Goal: Check status: Check status

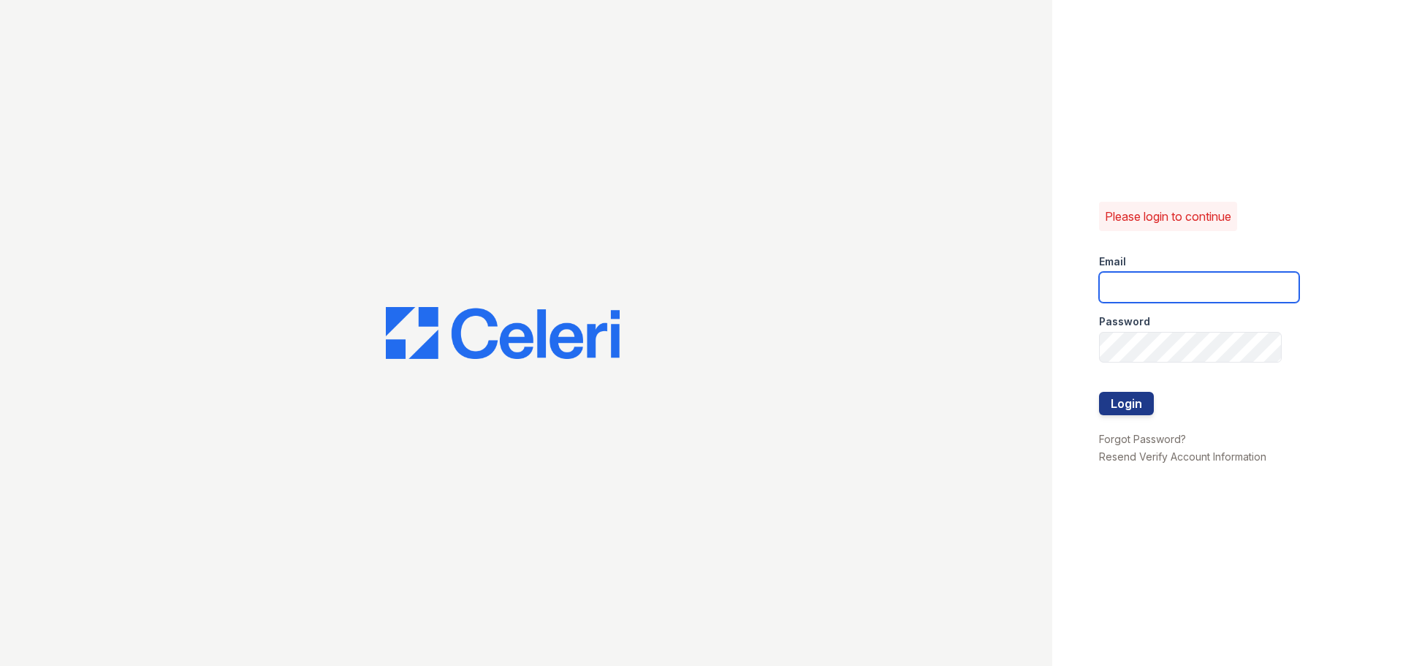
click at [1142, 292] on input "email" at bounding box center [1199, 287] width 200 height 31
type input "[EMAIL_ADDRESS][DOMAIN_NAME]"
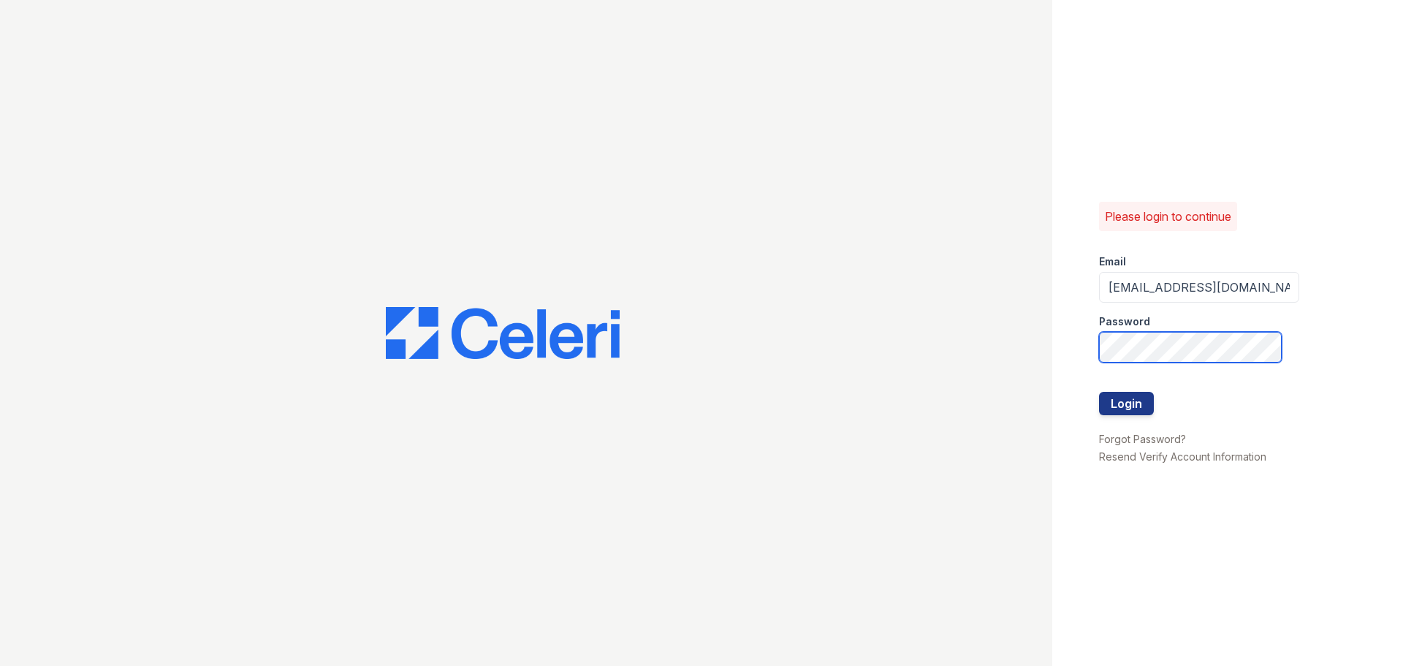
click at [1099, 392] on button "Login" at bounding box center [1126, 403] width 55 height 23
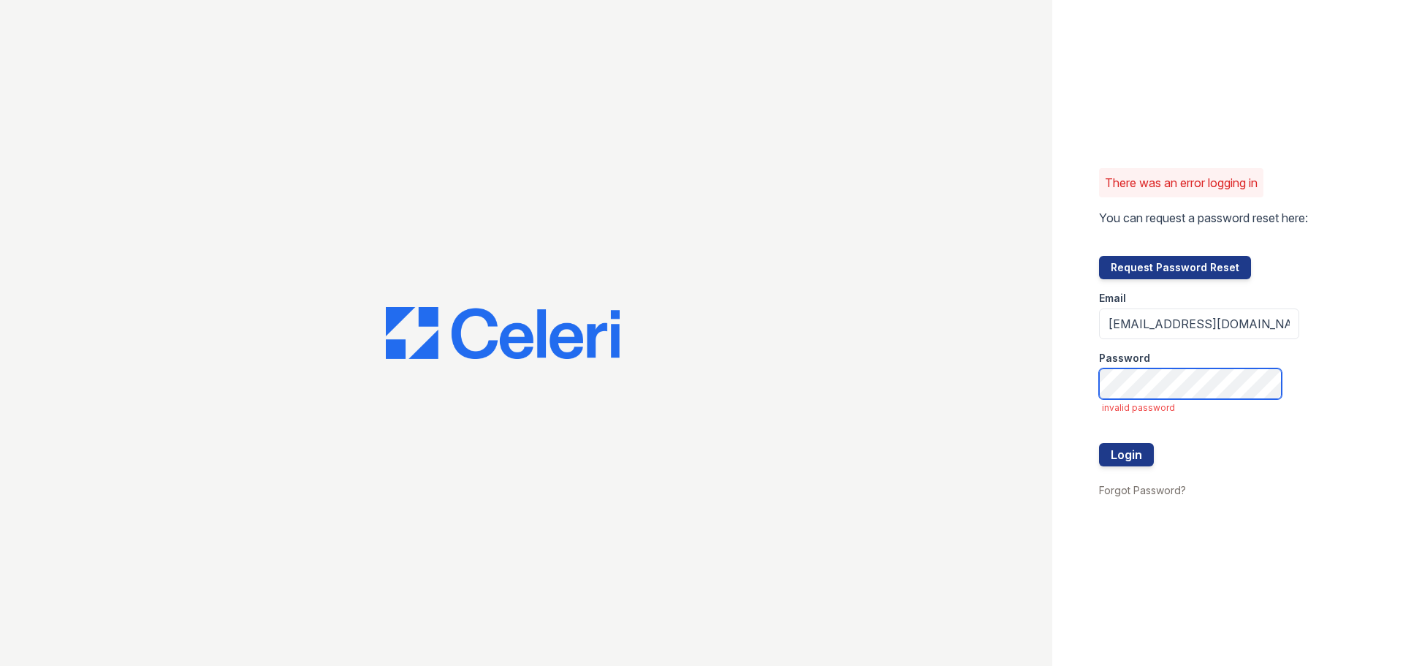
click at [1099, 443] on button "Login" at bounding box center [1126, 454] width 55 height 23
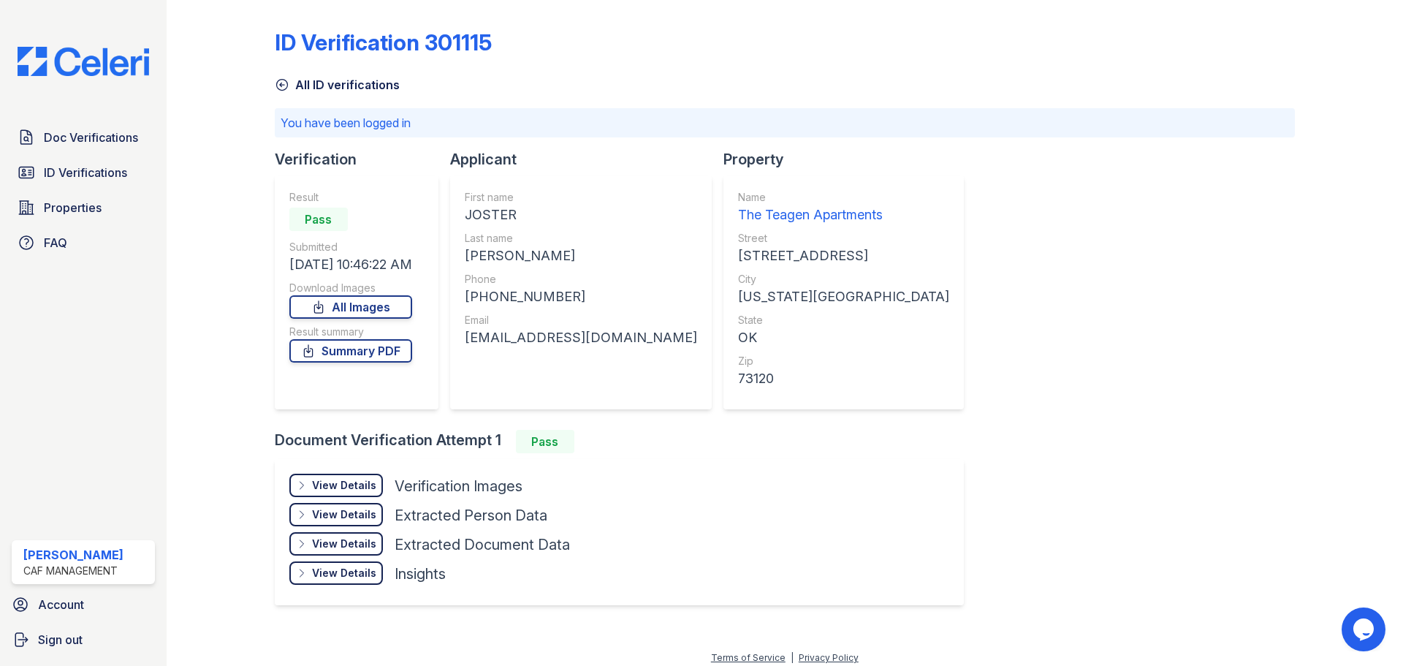
click at [319, 485] on div "View Details" at bounding box center [344, 485] width 64 height 15
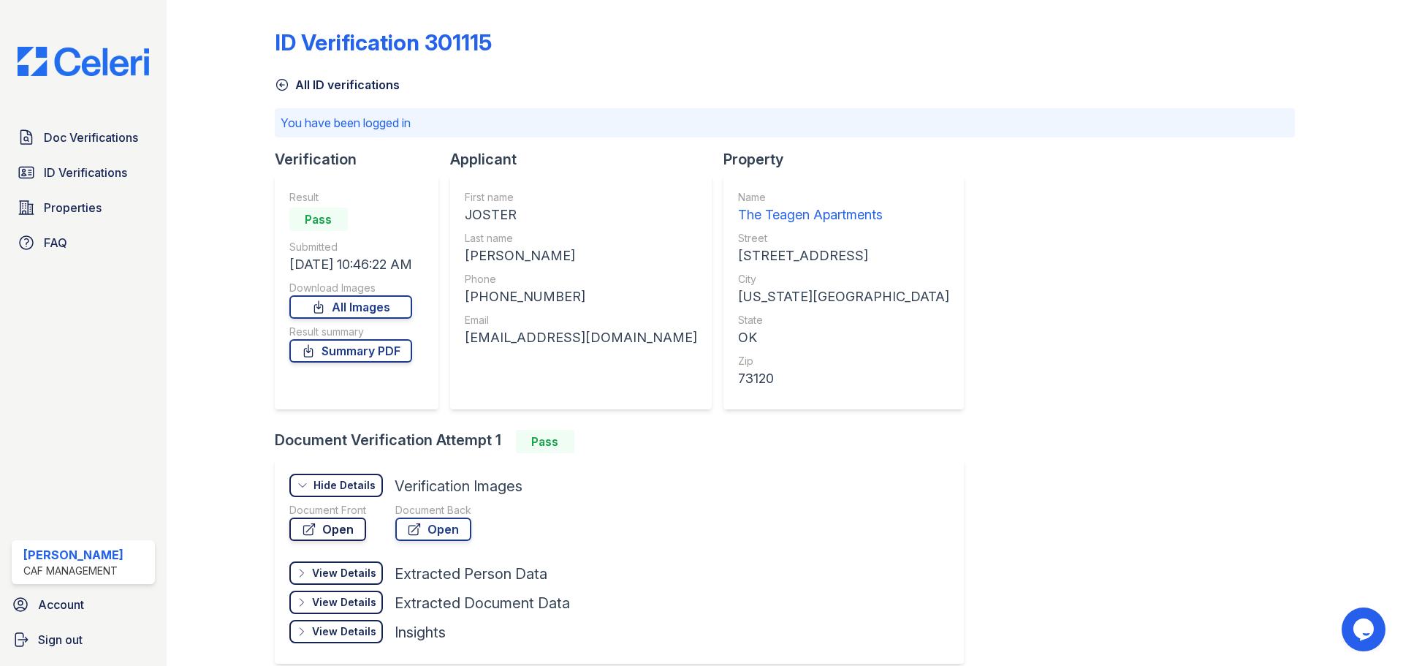
click at [298, 526] on link "Open" at bounding box center [327, 528] width 77 height 23
drag, startPoint x: 518, startPoint y: 216, endPoint x: 468, endPoint y: 210, distance: 50.7
click at [468, 210] on div "JOSTER" at bounding box center [581, 215] width 232 height 20
copy div "JOSTER"
